Goal: Task Accomplishment & Management: Use online tool/utility

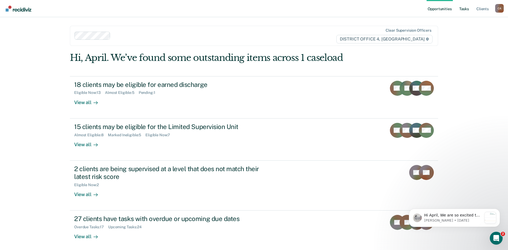
click at [467, 7] on link "Tasks" at bounding box center [464, 8] width 12 height 17
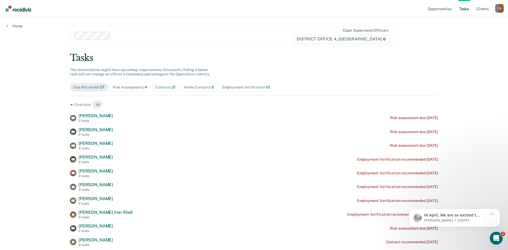
click at [192, 86] on div "Home Contacts 6" at bounding box center [199, 87] width 30 height 5
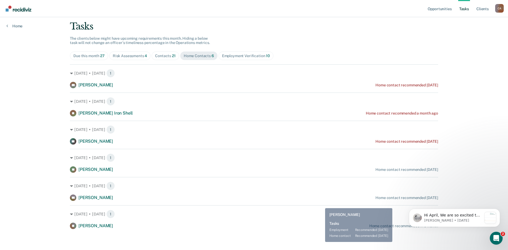
scroll to position [32, 0]
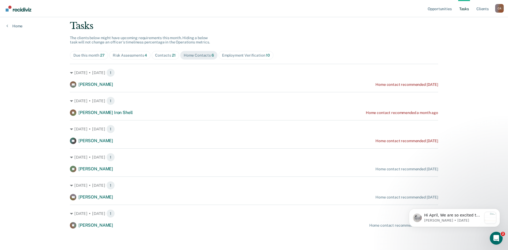
click at [322, 234] on main "Clear supervision officers DISTRICT OFFICE 4, BOISE Tasks The clients below mig…" at bounding box center [254, 111] width 381 height 252
click at [499, 210] on icon "Dismiss notification" at bounding box center [498, 210] width 3 height 3
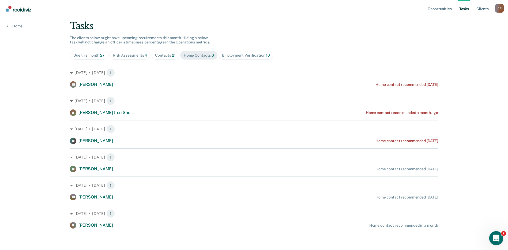
click at [496, 238] on icon "Open Intercom Messenger" at bounding box center [496, 237] width 4 height 4
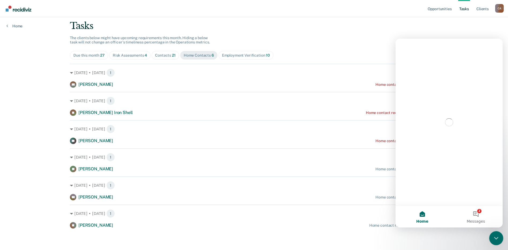
scroll to position [0, 0]
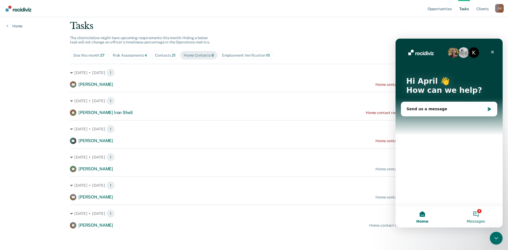
click at [476, 212] on button "2 Messages" at bounding box center [476, 216] width 54 height 21
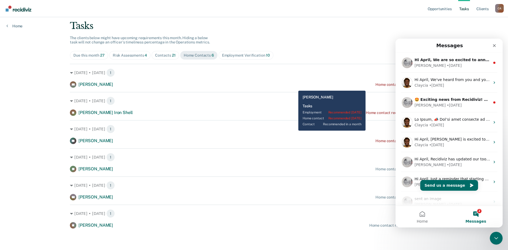
click at [294, 86] on div "SS [PERSON_NAME] Home contact recommended [DATE]" at bounding box center [254, 84] width 368 height 6
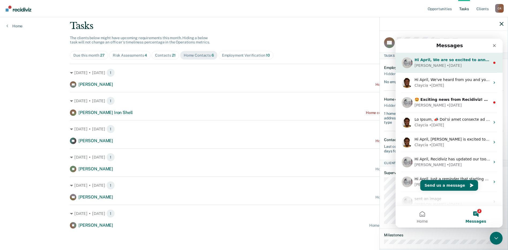
click at [456, 64] on div "[PERSON_NAME] • [DATE]" at bounding box center [453, 66] width 76 height 6
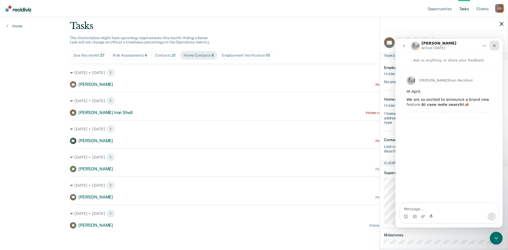
click at [495, 45] on icon "Close" at bounding box center [494, 45] width 4 height 4
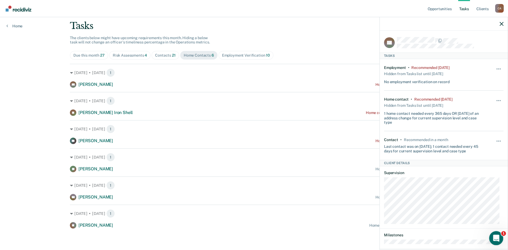
click at [497, 236] on icon "Open Intercom Messenger" at bounding box center [495, 237] width 9 height 9
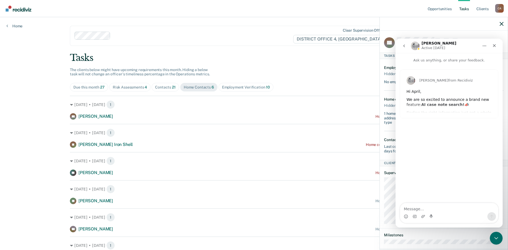
click at [403, 45] on icon "go back" at bounding box center [404, 46] width 4 height 4
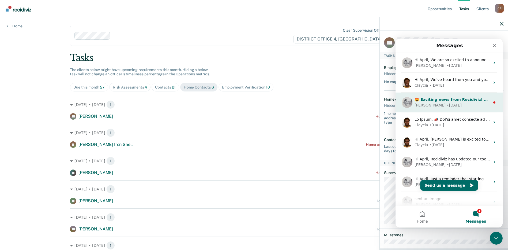
click at [447, 103] on div "• [DATE]" at bounding box center [454, 105] width 15 height 6
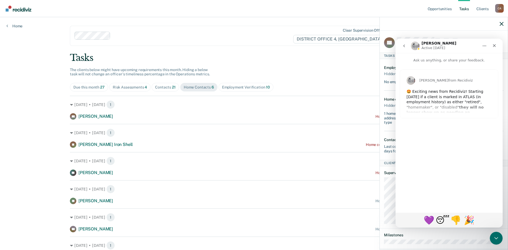
click at [403, 45] on icon "go back" at bounding box center [404, 46] width 4 height 4
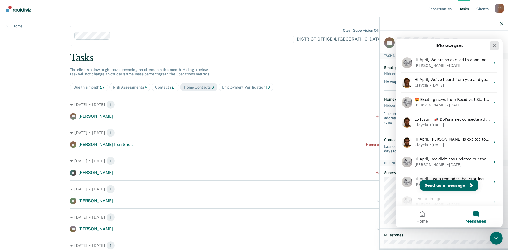
click at [494, 46] on icon "Close" at bounding box center [494, 45] width 3 height 3
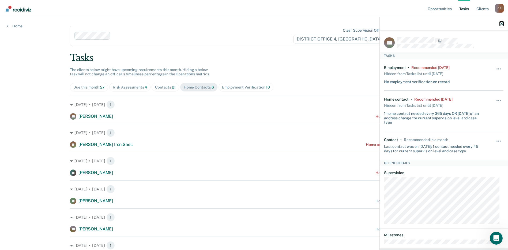
drag, startPoint x: 501, startPoint y: 22, endPoint x: 495, endPoint y: 24, distance: 6.4
click at [501, 22] on icon "button" at bounding box center [502, 24] width 4 height 4
